Goal: Information Seeking & Learning: Learn about a topic

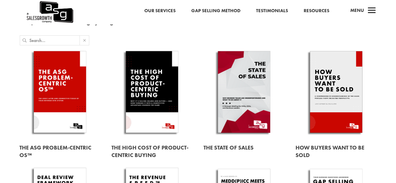
click at [154, 60] on link at bounding box center [152, 93] width 81 height 92
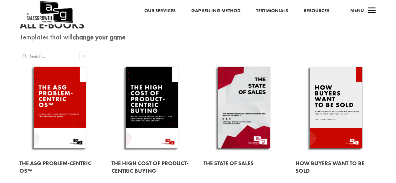
scroll to position [29, 0]
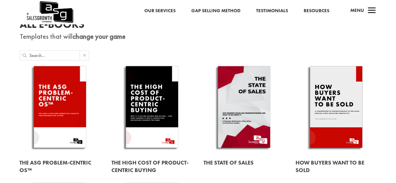
click at [247, 110] on link at bounding box center [244, 108] width 81 height 92
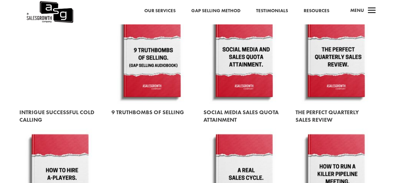
scroll to position [447, 0]
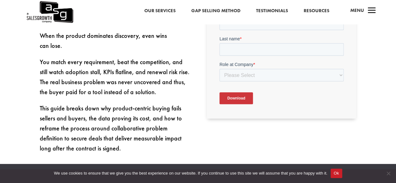
scroll to position [250, 0]
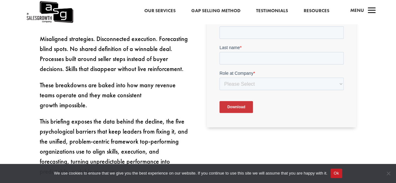
scroll to position [216, 0]
click at [277, 83] on select "Please Select C-Level (CRO, CSO, etc) Senior Leadership (VP of Sales, VP of Ena…" at bounding box center [281, 83] width 124 height 13
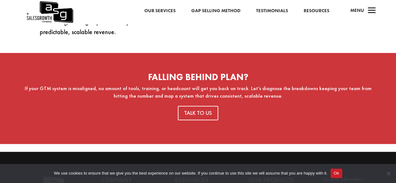
scroll to position [356, 0]
